Goal: Navigation & Orientation: Find specific page/section

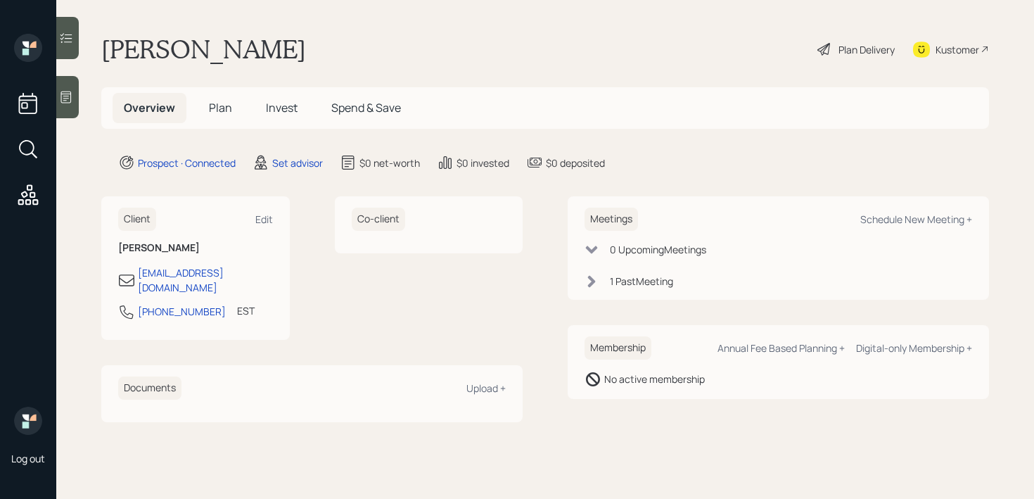
click at [934, 49] on div "Kustomer" at bounding box center [951, 49] width 76 height 31
click at [72, 102] on icon at bounding box center [66, 97] width 14 height 14
